Goal: Information Seeking & Learning: Learn about a topic

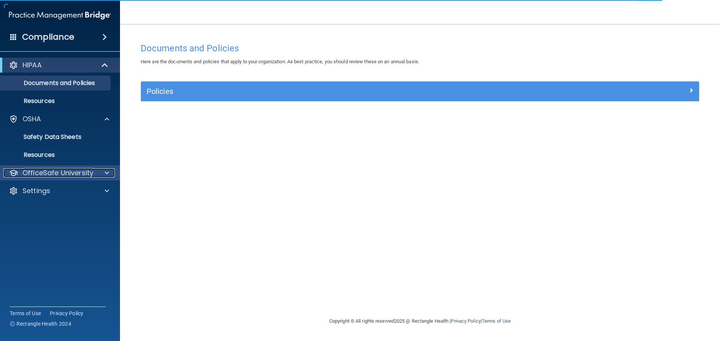
click at [53, 171] on p "OfficeSafe University" at bounding box center [57, 173] width 71 height 9
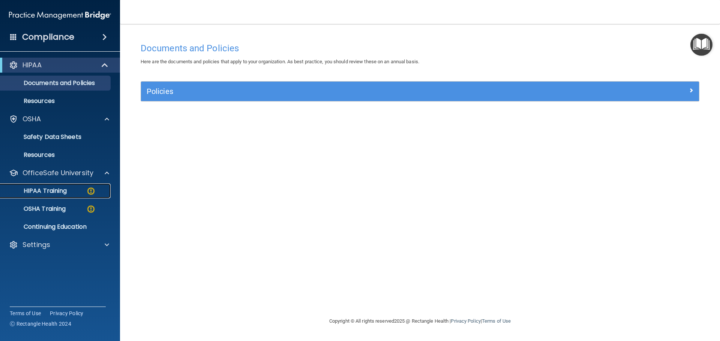
click at [46, 189] on p "HIPAA Training" at bounding box center [36, 190] width 62 height 7
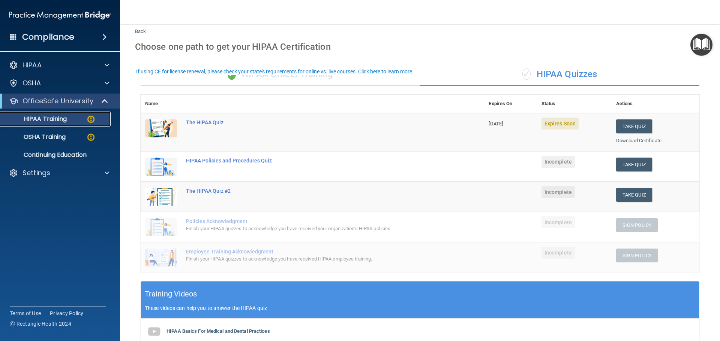
scroll to position [37, 0]
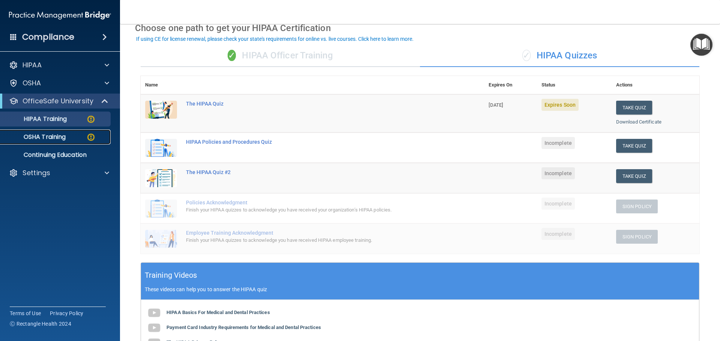
click at [59, 136] on p "OSHA Training" at bounding box center [35, 136] width 61 height 7
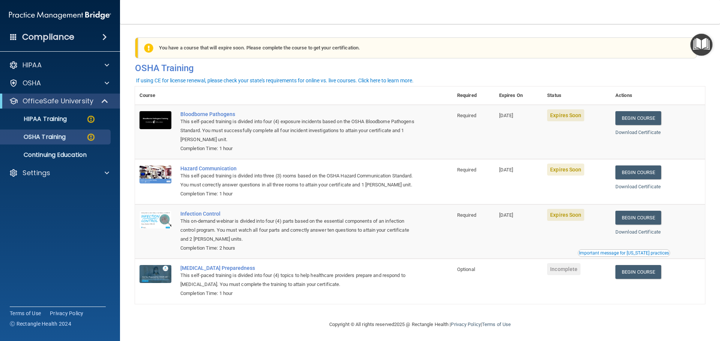
click at [625, 53] on div "You have a course that will expire soon. Please complete the course to get your…" at bounding box center [417, 47] width 559 height 21
click at [60, 132] on link "OSHA Training" at bounding box center [52, 137] width 118 height 15
click at [645, 118] on link "Begin Course" at bounding box center [638, 118] width 46 height 14
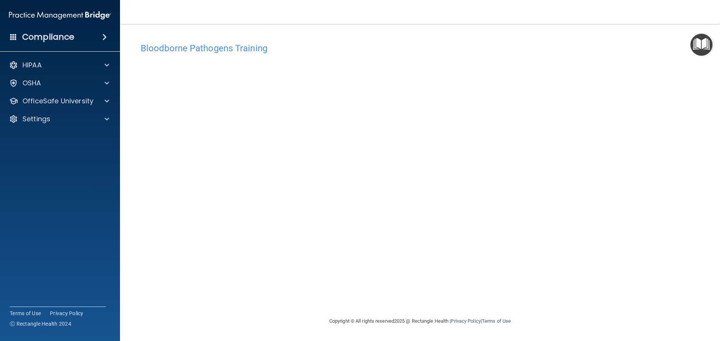
click at [485, 293] on div "Bloodborne Pathogens Training This course doesn’t expire until 10/22/2025. Are …" at bounding box center [420, 178] width 570 height 278
click at [503, 291] on div "Bloodborne Pathogens Training This course doesn’t expire until 10/22/2025. Are …" at bounding box center [420, 178] width 570 height 278
click at [515, 298] on div "Bloodborne Pathogens Training This course doesn’t expire until 10/22/2025. Are …" at bounding box center [420, 178] width 570 height 278
click at [552, 293] on div "Bloodborne Pathogens Training This course doesn’t expire until 10/22/2025. Are …" at bounding box center [420, 178] width 570 height 278
